Goal: Check status: Check status

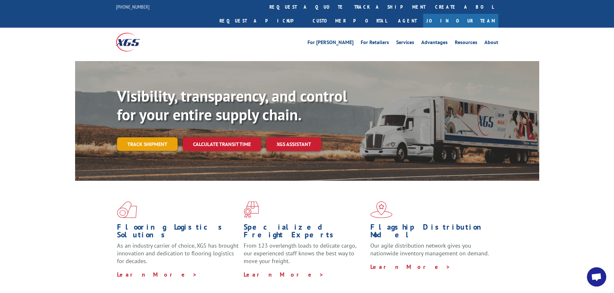
click at [161, 138] on link "Track shipment" at bounding box center [147, 145] width 61 height 14
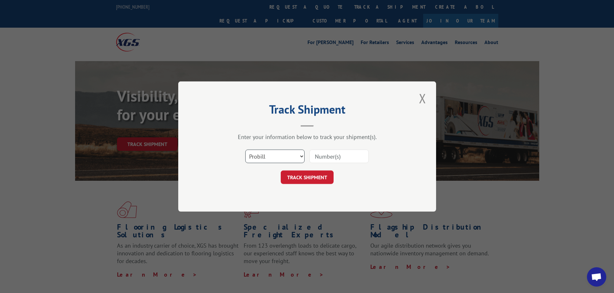
click at [278, 152] on select "Select category... Probill BOL PO" at bounding box center [274, 157] width 59 height 14
select select "bol"
click at [245, 150] on select "Select category... Probill BOL PO" at bounding box center [274, 157] width 59 height 14
click at [333, 152] on input at bounding box center [338, 157] width 59 height 14
paste input "5960807"
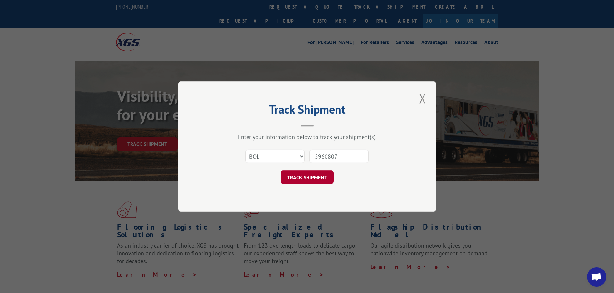
type input "5960807"
click at [306, 178] on button "TRACK SHIPMENT" at bounding box center [307, 178] width 53 height 14
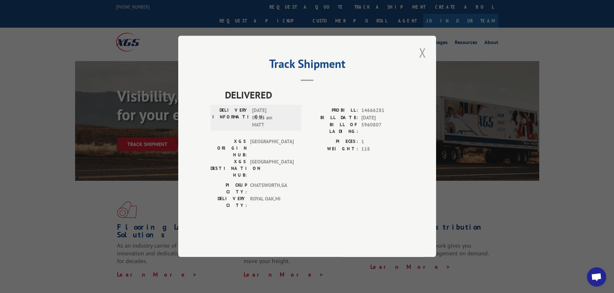
click at [422, 62] on button "Close modal" at bounding box center [422, 53] width 11 height 18
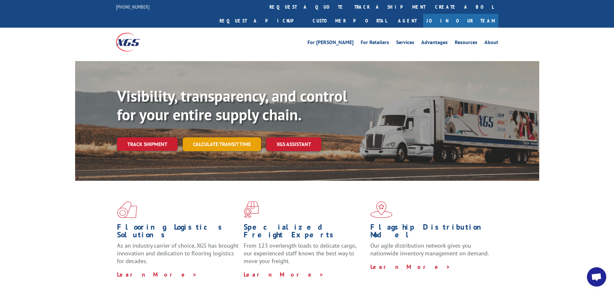
click at [208, 138] on link "Calculate transit time" at bounding box center [222, 145] width 78 height 14
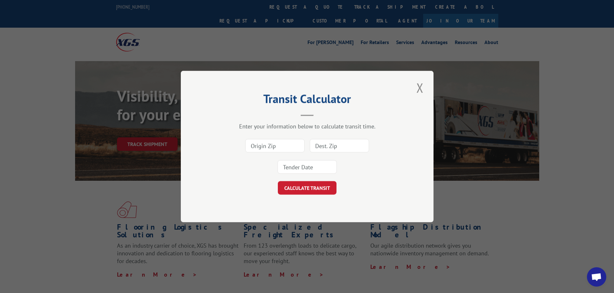
click at [266, 143] on input at bounding box center [274, 146] width 59 height 14
type input "30721"
type input "60517"
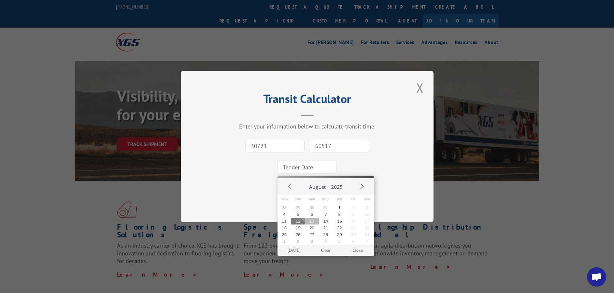
click at [315, 222] on button "13" at bounding box center [312, 221] width 14 height 7
type input "[DATE]"
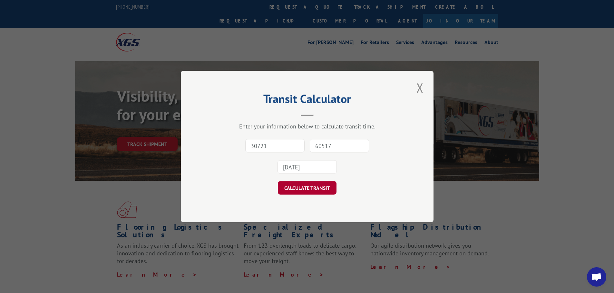
click at [305, 190] on button "CALCULATE TRANSIT" at bounding box center [307, 188] width 59 height 14
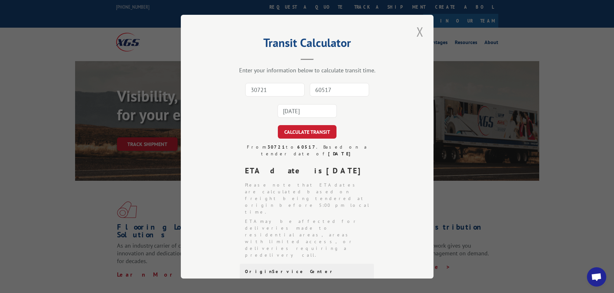
click at [416, 30] on button "Close modal" at bounding box center [419, 32] width 11 height 18
